Goal: Navigation & Orientation: Find specific page/section

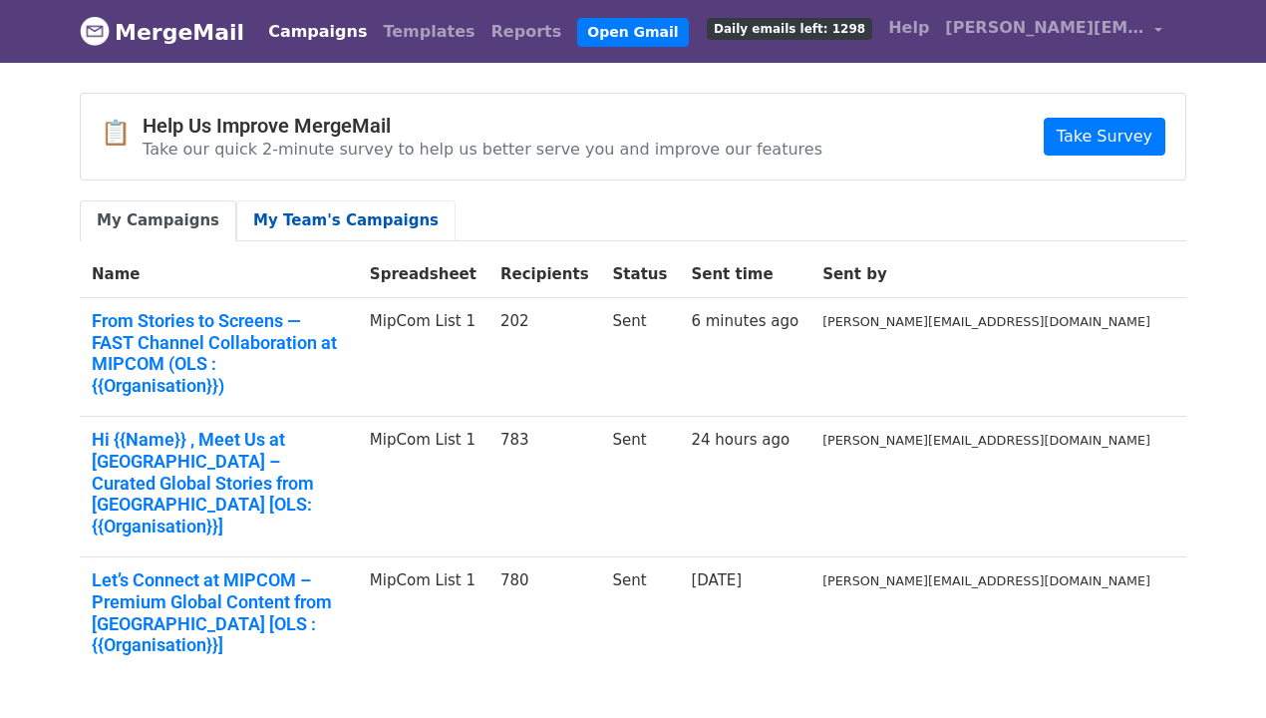
click at [354, 217] on link "My Team's Campaigns" at bounding box center [345, 220] width 219 height 41
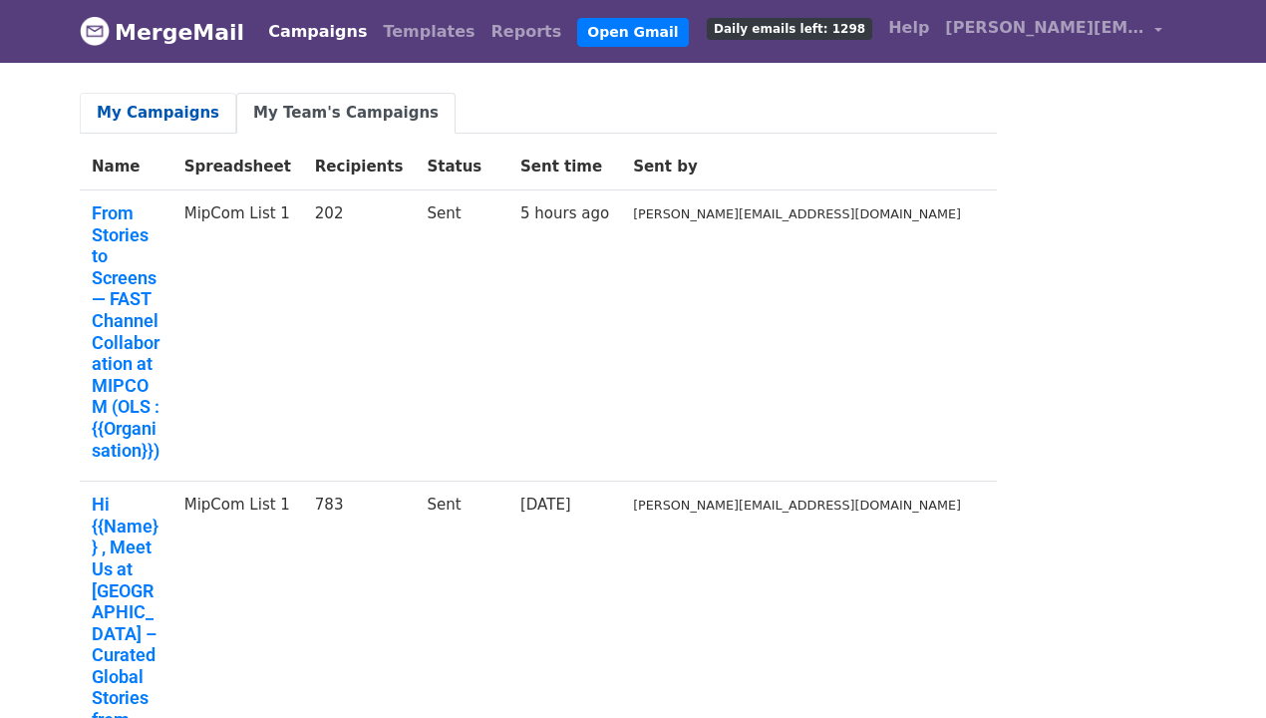
click at [189, 122] on link "My Campaigns" at bounding box center [158, 113] width 157 height 41
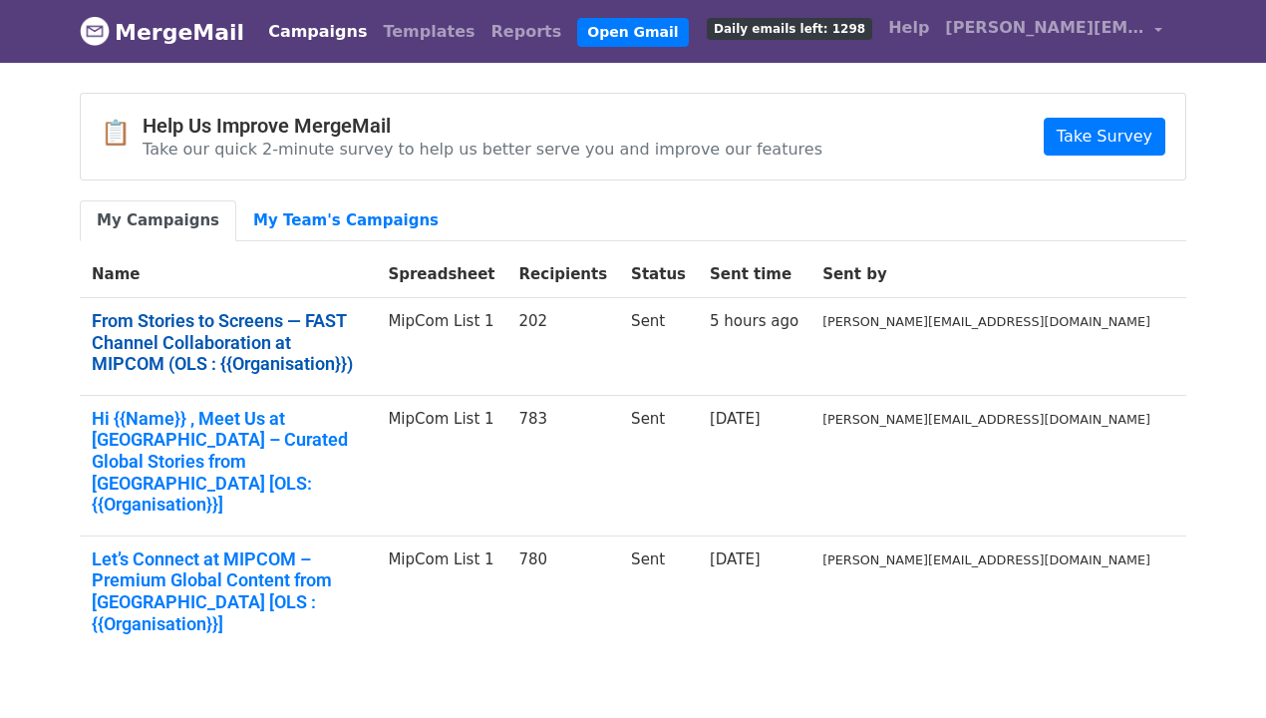
click at [364, 314] on link "From Stories to Screens — FAST Channel Collaboration at MIPCOM (OLS : {{Organis…" at bounding box center [228, 342] width 272 height 65
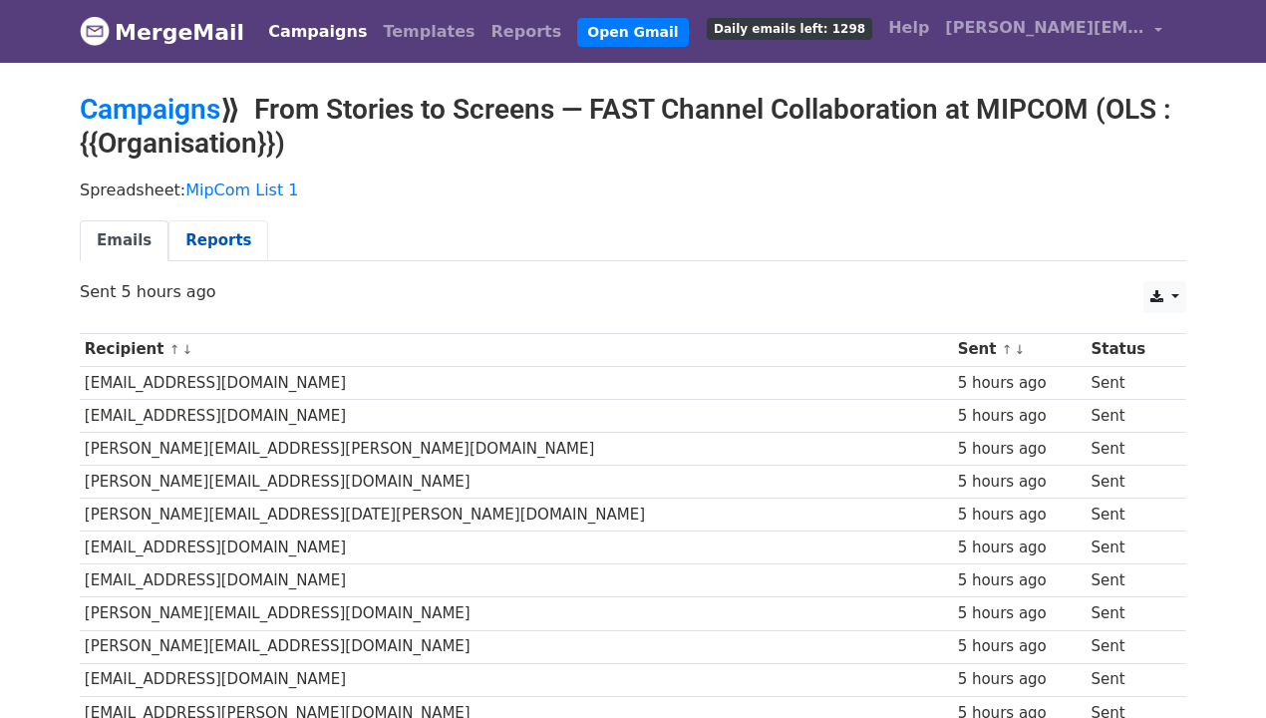
click at [217, 245] on link "Reports" at bounding box center [218, 240] width 100 height 41
click at [387, 39] on link "Templates" at bounding box center [429, 32] width 108 height 40
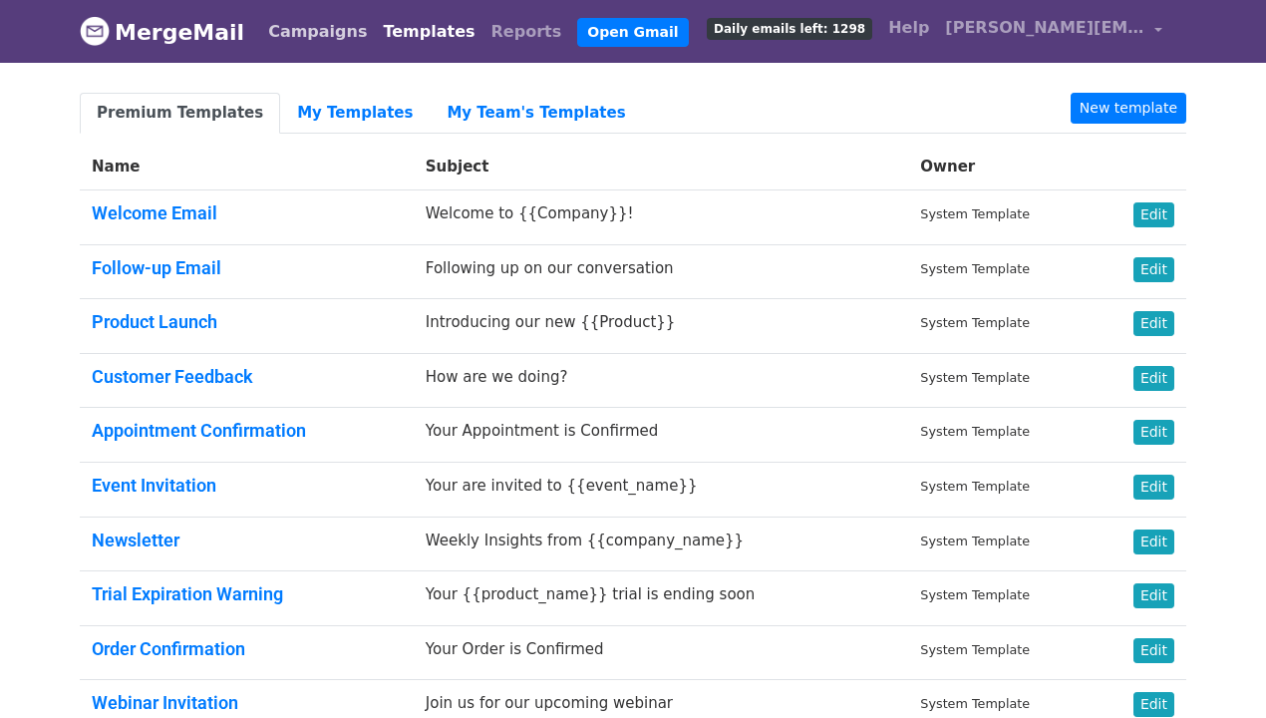
click at [317, 23] on link "Campaigns" at bounding box center [317, 32] width 115 height 40
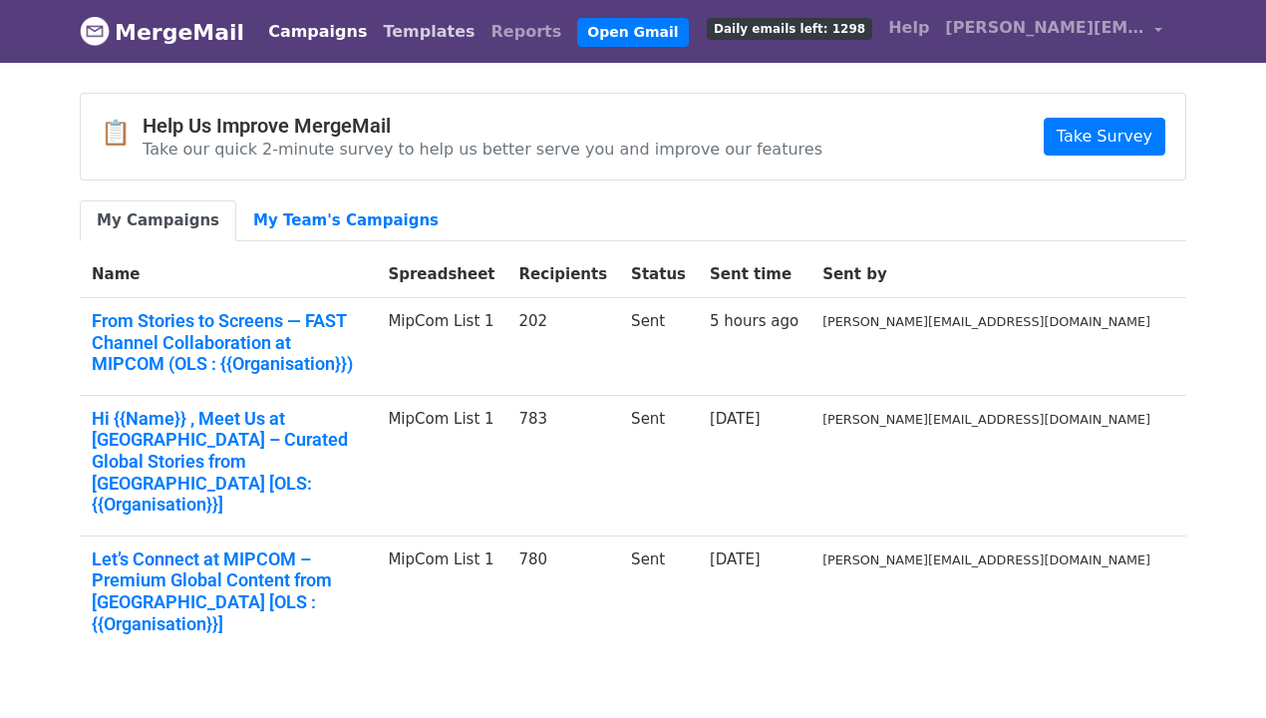
click at [375, 34] on link "Templates" at bounding box center [429, 32] width 108 height 40
